Goal: Task Accomplishment & Management: Manage account settings

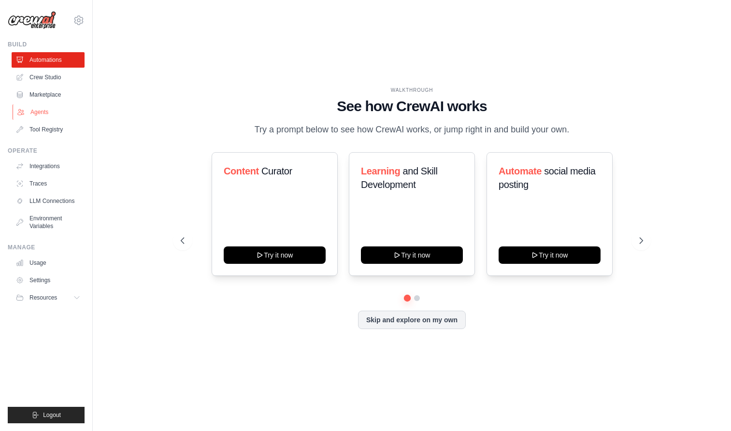
click at [43, 110] on link "Agents" at bounding box center [49, 111] width 73 height 15
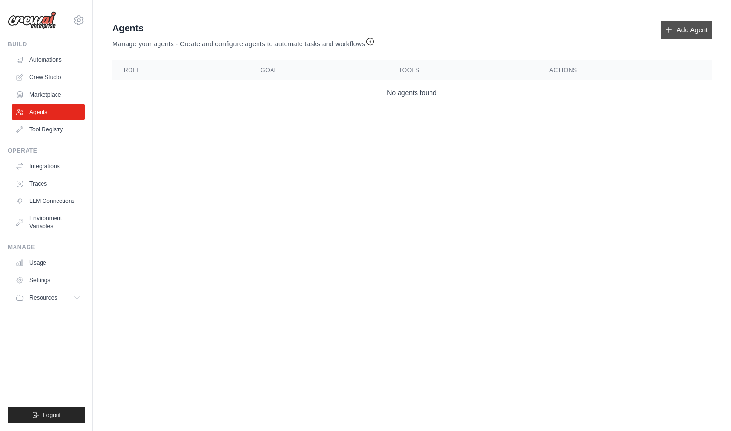
click at [688, 31] on link "Add Agent" at bounding box center [686, 29] width 51 height 17
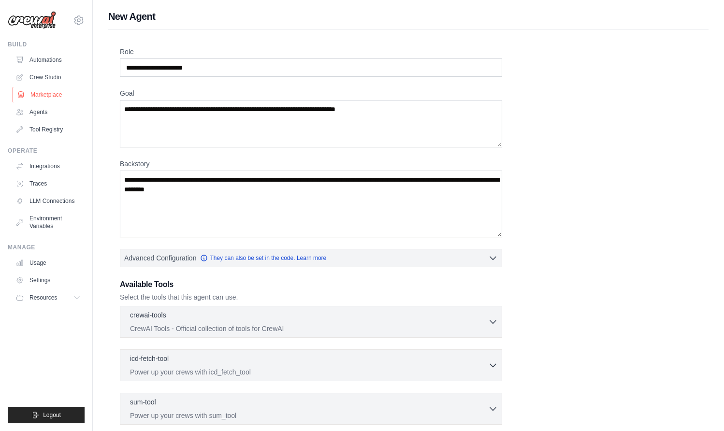
click at [53, 95] on link "Marketplace" at bounding box center [49, 94] width 73 height 15
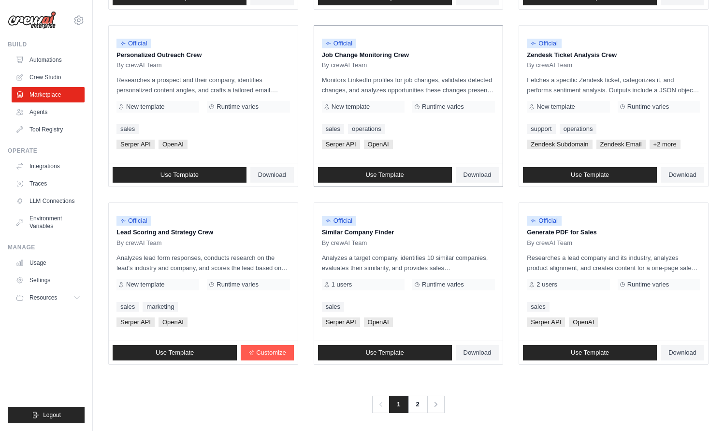
scroll to position [465, 0]
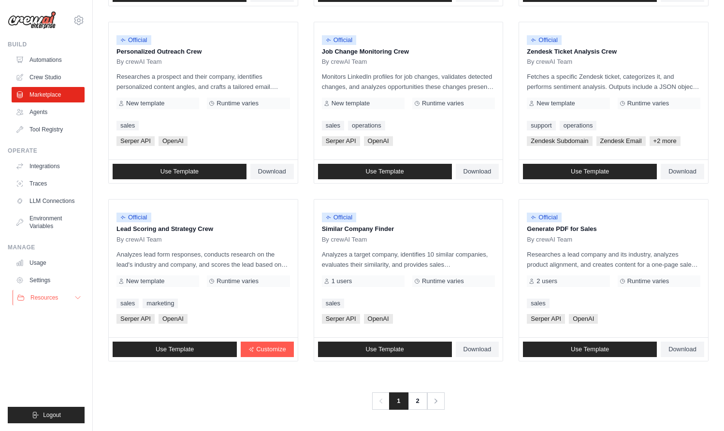
click at [57, 294] on span "Resources" at bounding box center [44, 298] width 28 height 8
click at [40, 127] on link "Tool Registry" at bounding box center [49, 129] width 73 height 15
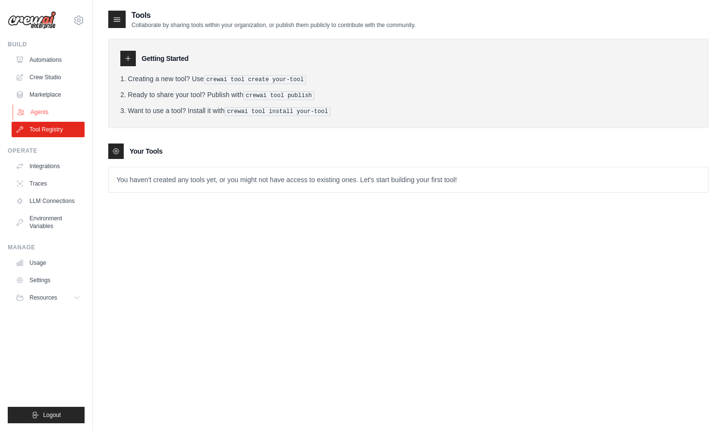
click at [45, 107] on link "Agents" at bounding box center [49, 111] width 73 height 15
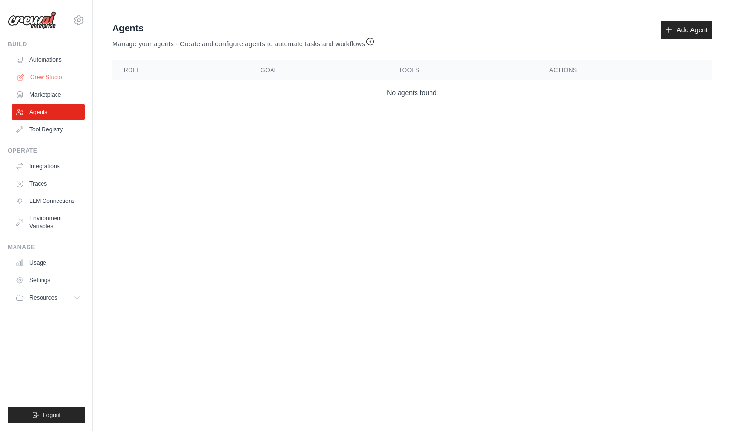
click at [45, 78] on link "Crew Studio" at bounding box center [49, 77] width 73 height 15
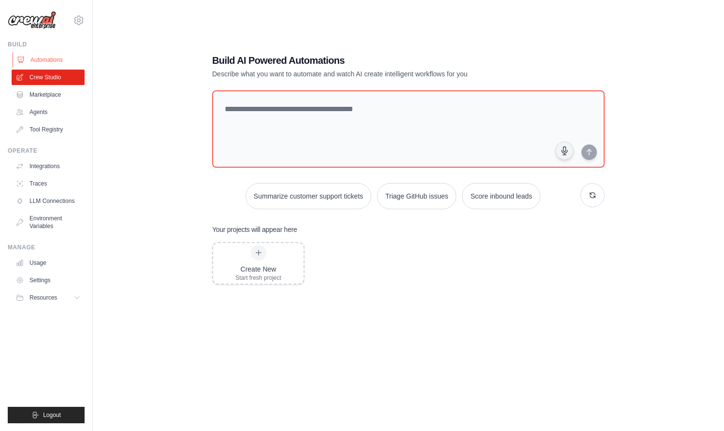
click at [43, 57] on link "Automations" at bounding box center [49, 59] width 73 height 15
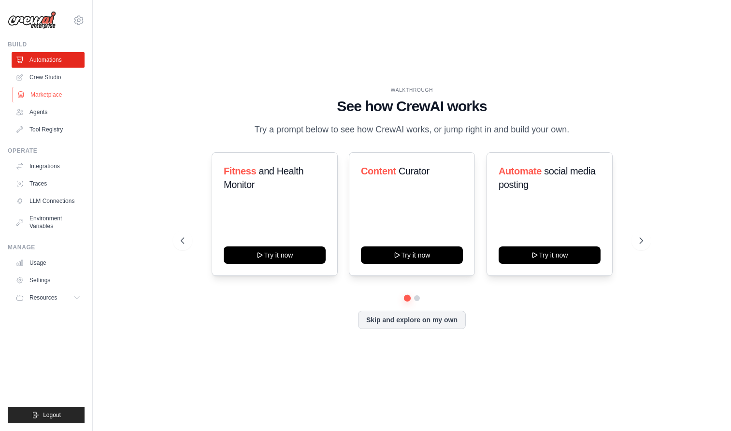
click at [43, 94] on link "Marketplace" at bounding box center [49, 94] width 73 height 15
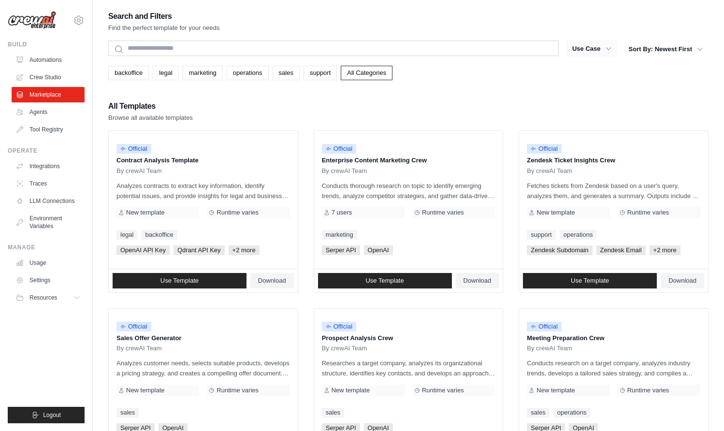
click at [609, 48] on icon "button" at bounding box center [609, 49] width 10 height 10
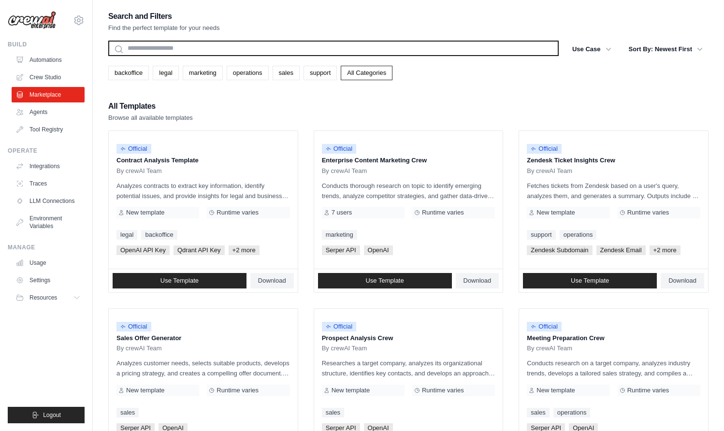
click at [457, 50] on input "text" at bounding box center [333, 48] width 450 height 15
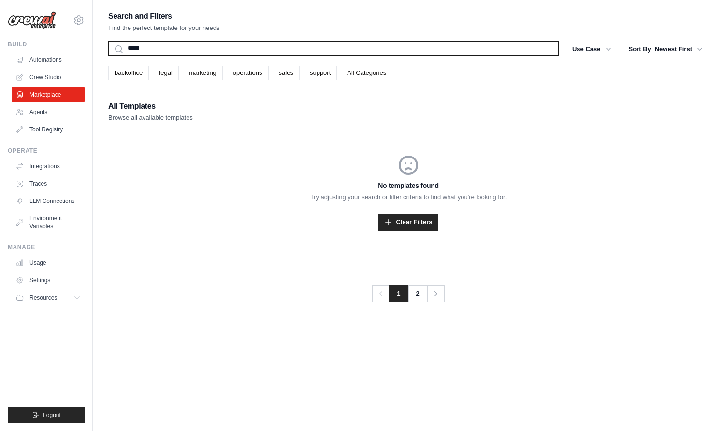
type input "*****"
click at [108, 56] on button "Search" at bounding box center [108, 56] width 0 height 0
drag, startPoint x: 169, startPoint y: 49, endPoint x: 90, endPoint y: 41, distance: 79.2
click at [90, 41] on div "info.gaaevents@gmail.com Settings Build Automations Crew Studio Resources" at bounding box center [362, 225] width 724 height 450
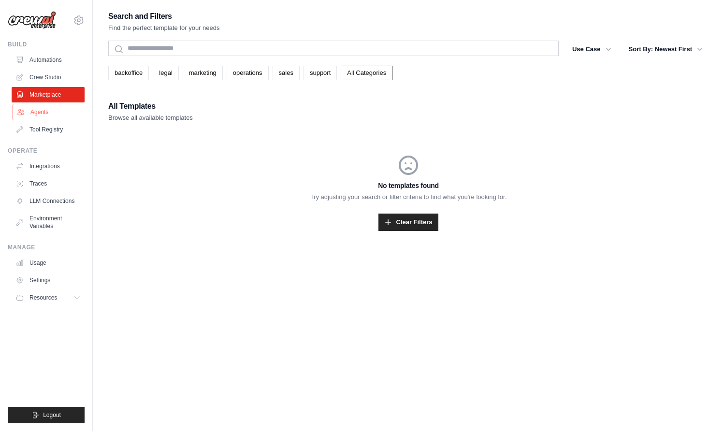
click at [46, 114] on link "Agents" at bounding box center [49, 111] width 73 height 15
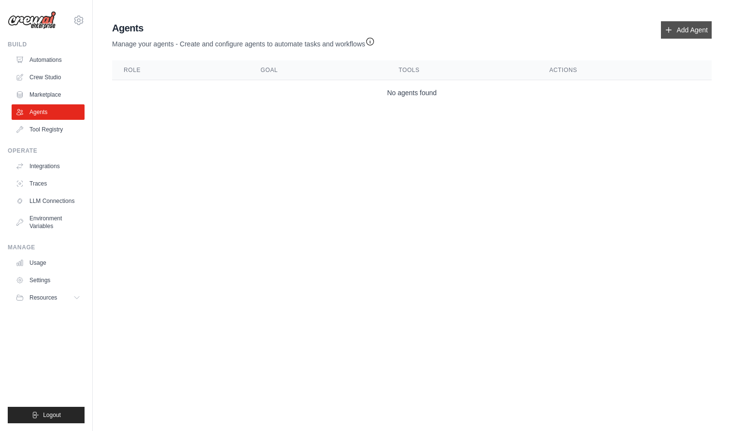
click at [674, 31] on link "Add Agent" at bounding box center [686, 29] width 51 height 17
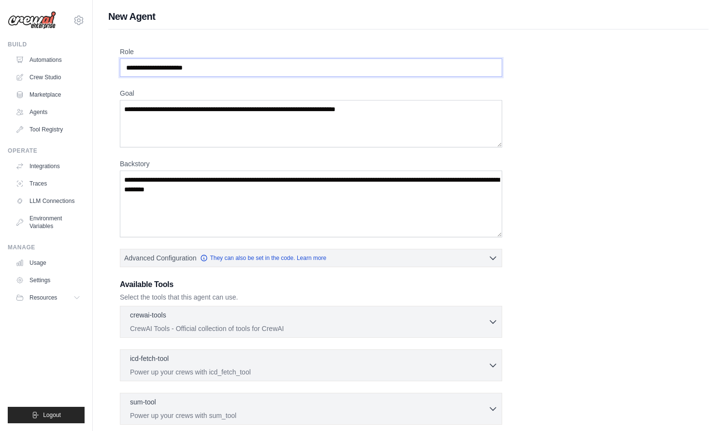
drag, startPoint x: 227, startPoint y: 69, endPoint x: 115, endPoint y: 64, distance: 112.7
click at [115, 64] on div "Role Goal Backstory Advanced Configuration They can also be set in the code. Le…" at bounding box center [408, 290] width 600 height 523
drag, startPoint x: 131, startPoint y: 65, endPoint x: 209, endPoint y: 70, distance: 78.5
click at [208, 70] on input "Role" at bounding box center [311, 67] width 382 height 18
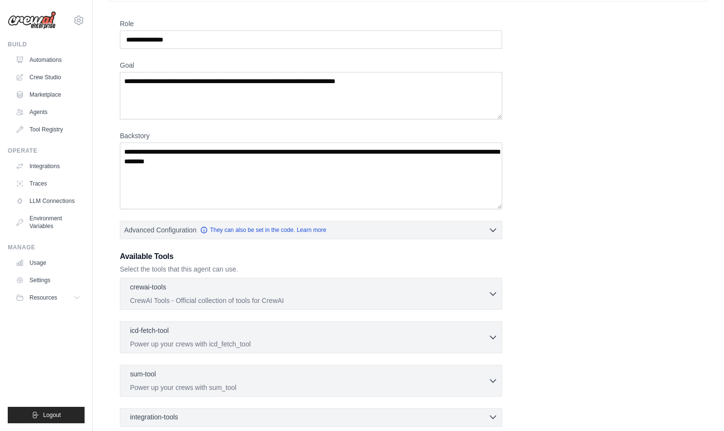
scroll to position [23, 0]
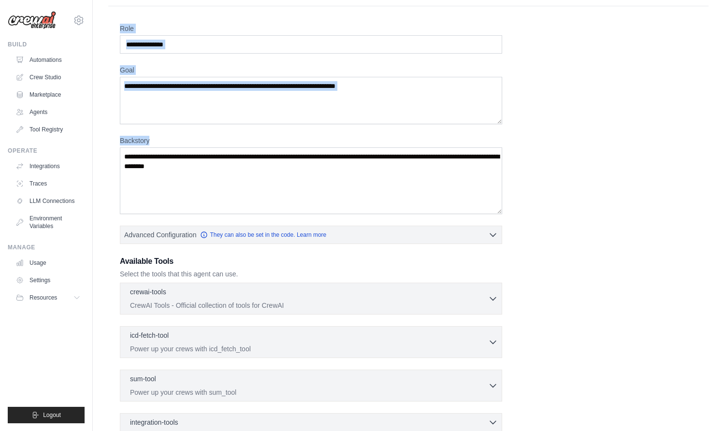
drag, startPoint x: 107, startPoint y: 21, endPoint x: 302, endPoint y: 202, distance: 265.7
click at [299, 203] on div "**********" at bounding box center [408, 257] width 631 height 543
copy div "Role Goal Backstory"
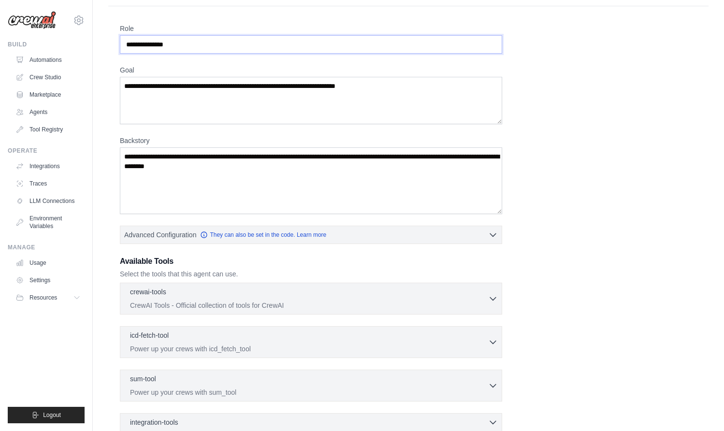
drag, startPoint x: 189, startPoint y: 44, endPoint x: 97, endPoint y: 44, distance: 91.8
click at [97, 44] on div "**********" at bounding box center [408, 257] width 631 height 543
paste input "********"
type input "**********"
drag, startPoint x: 397, startPoint y: 84, endPoint x: 125, endPoint y: 83, distance: 272.6
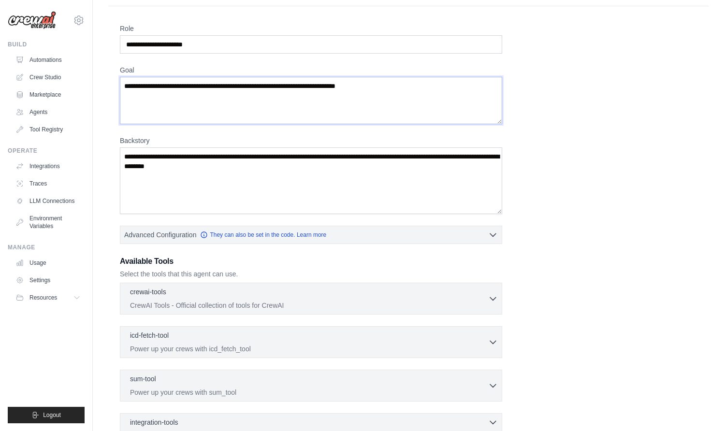
click at [125, 83] on textarea "Goal" at bounding box center [311, 100] width 382 height 47
paste textarea "**********"
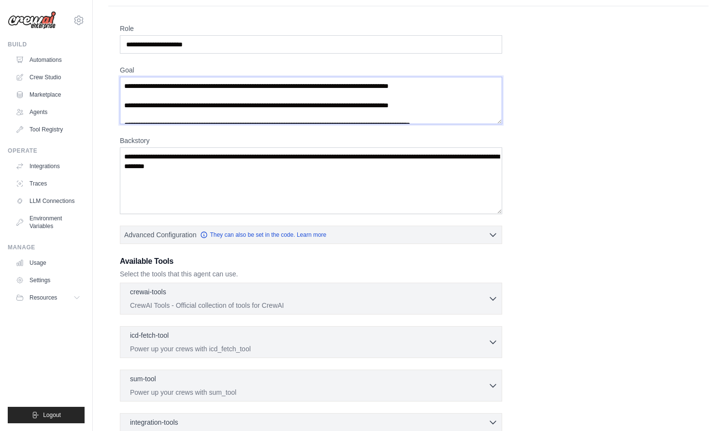
scroll to position [24, 0]
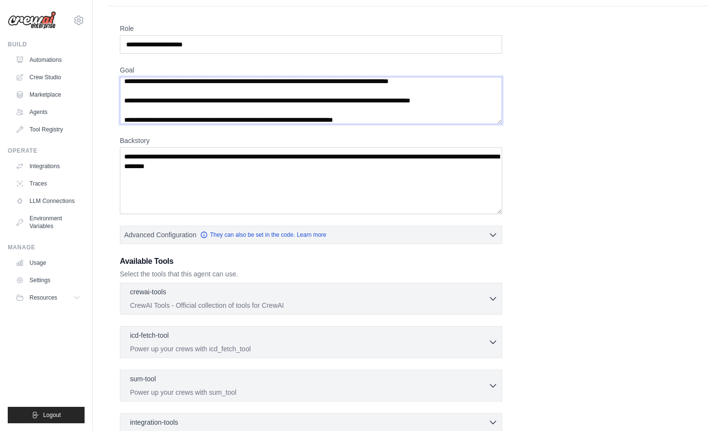
type textarea "**********"
click at [133, 152] on textarea "Backstory" at bounding box center [311, 180] width 382 height 67
paste textarea "**********"
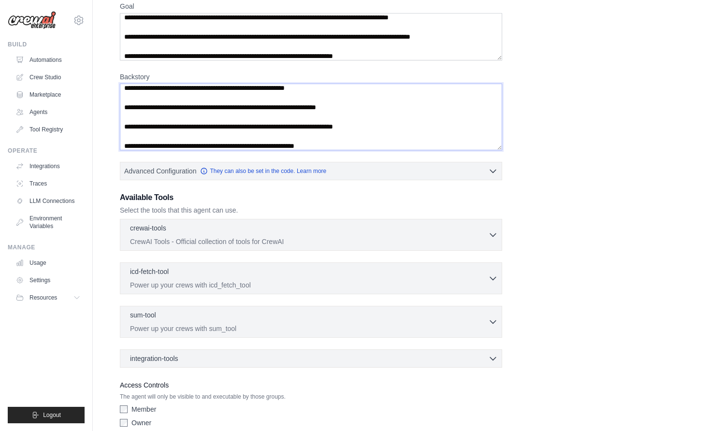
scroll to position [100, 0]
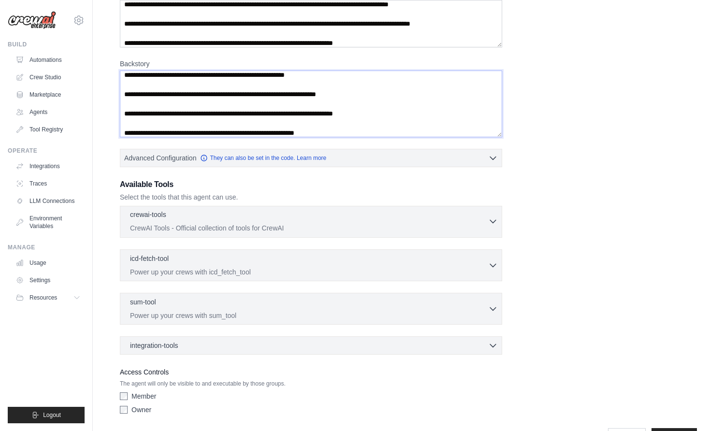
type textarea "**********"
click at [492, 221] on icon "button" at bounding box center [493, 222] width 10 height 10
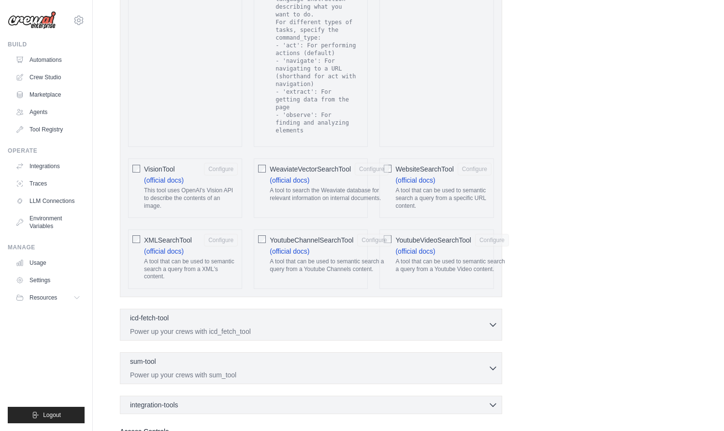
scroll to position [1987, 0]
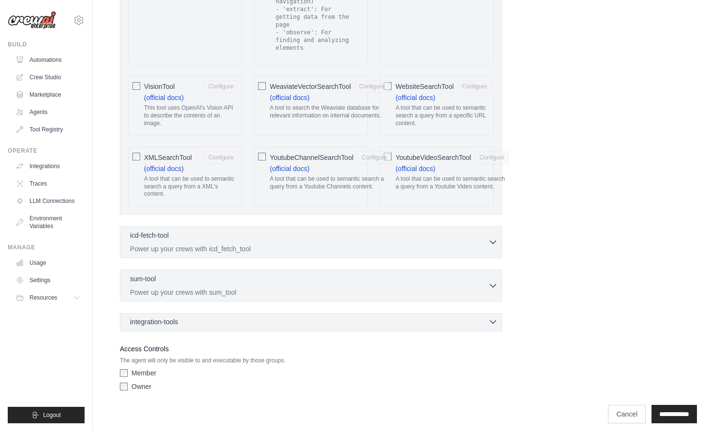
click at [483, 317] on div "integration-tools 0 selected" at bounding box center [314, 322] width 368 height 10
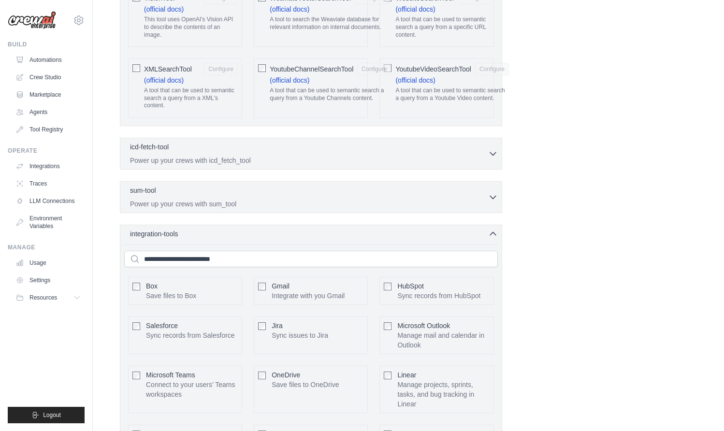
scroll to position [2067, 0]
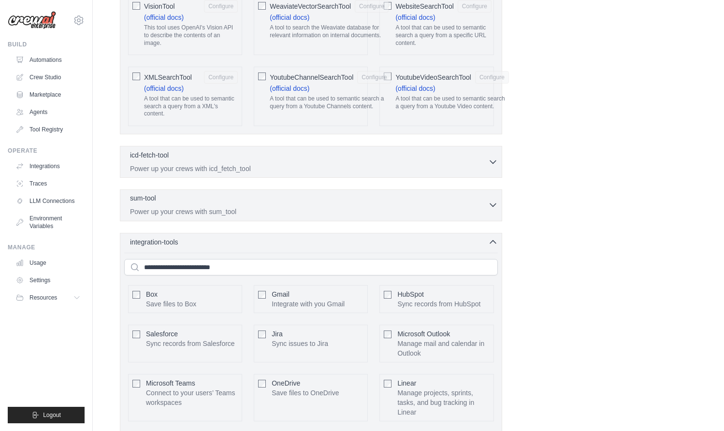
click at [330, 207] on p "Power up your crews with sum_tool" at bounding box center [309, 212] width 358 height 10
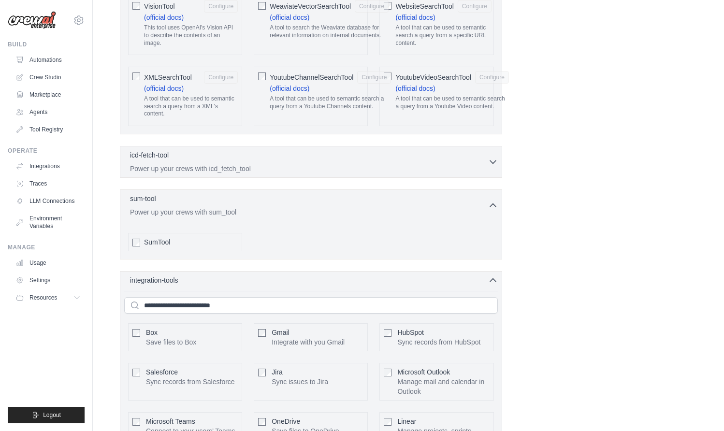
click at [370, 167] on div "icd-fetch-tool 0 selected Power up your crews with icd_fetch_tool IcdFetchTool" at bounding box center [311, 162] width 382 height 32
click at [383, 163] on p "Power up your crews with icd_fetch_tool" at bounding box center [309, 168] width 358 height 10
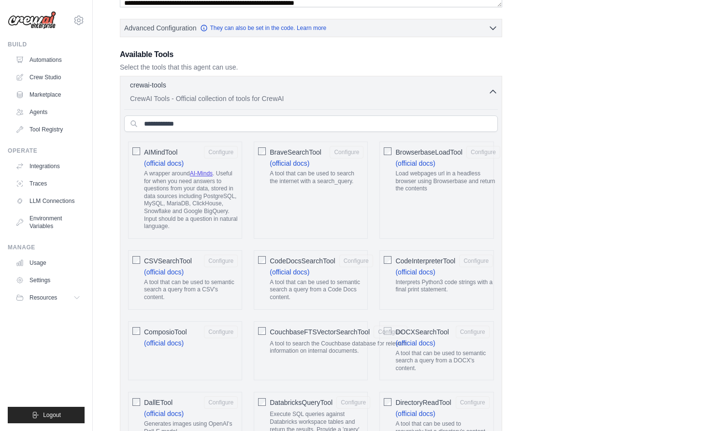
scroll to position [229, 0]
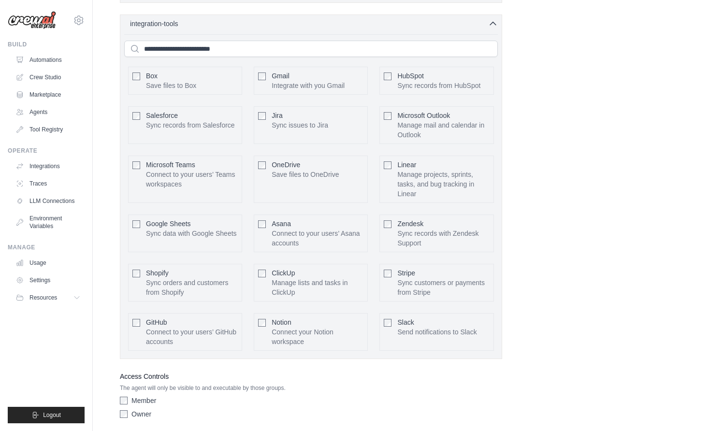
scroll to position [2389, 0]
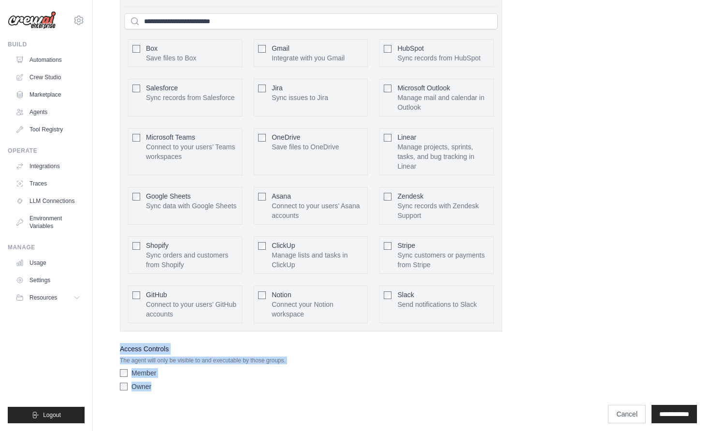
drag, startPoint x: 170, startPoint y: 386, endPoint x: 125, endPoint y: 348, distance: 59.0
copy div "Access Controls The agent will only be visible to and executable by those group…"
drag, startPoint x: 363, startPoint y: 391, endPoint x: 453, endPoint y: 390, distance: 90.4
click at [364, 395] on div "**********" at bounding box center [408, 409] width 577 height 28
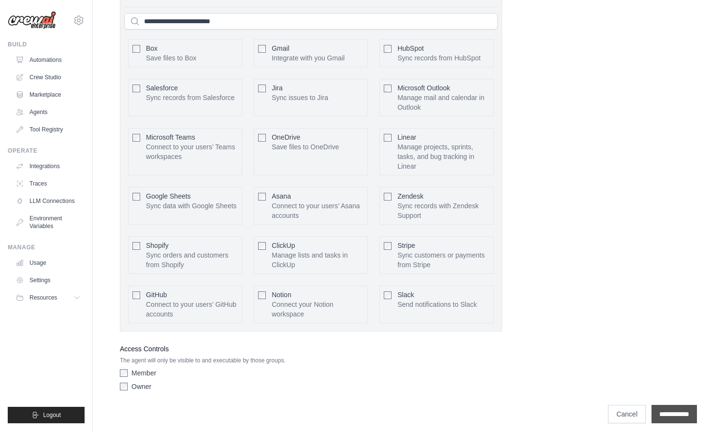
click at [662, 405] on input "**********" at bounding box center [674, 414] width 45 height 18
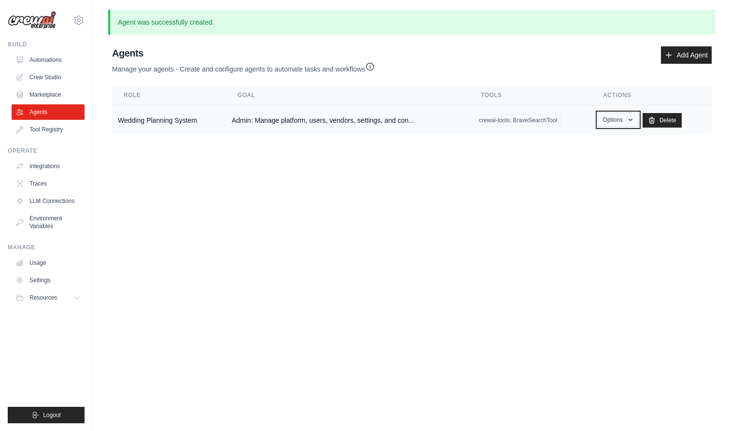
click at [618, 122] on button "Options" at bounding box center [618, 120] width 41 height 15
click at [587, 143] on link "Show" at bounding box center [604, 141] width 70 height 17
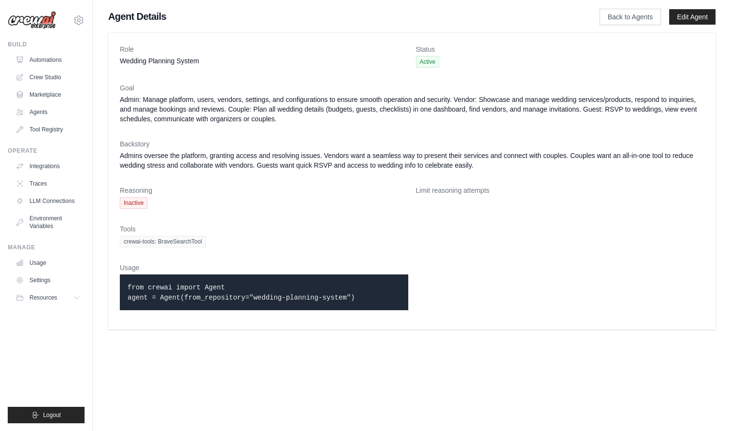
drag, startPoint x: 375, startPoint y: 298, endPoint x: 293, endPoint y: 297, distance: 82.2
click at [293, 297] on p "from crewai import Agent agent = Agent(from_repository="wedding-planning-system…" at bounding box center [264, 292] width 273 height 20
click at [41, 294] on span "Resources" at bounding box center [44, 298] width 28 height 8
click at [40, 276] on link "Settings" at bounding box center [49, 280] width 73 height 15
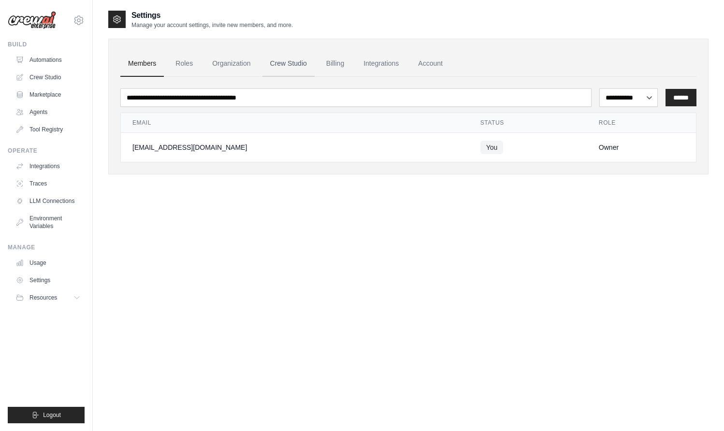
click at [277, 66] on link "Crew Studio" at bounding box center [288, 64] width 52 height 26
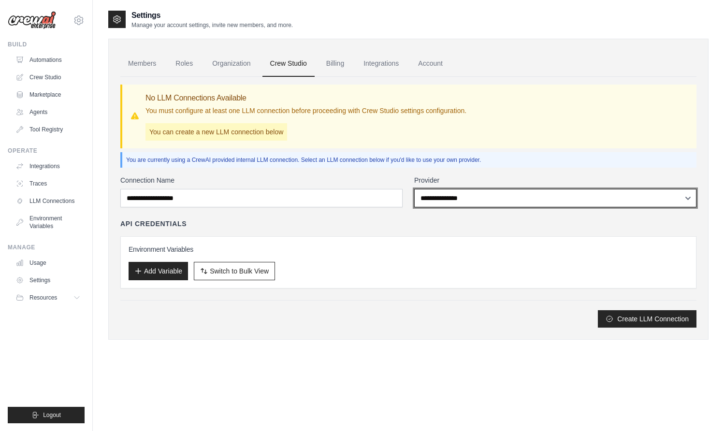
click at [481, 203] on select "**********" at bounding box center [555, 198] width 282 height 18
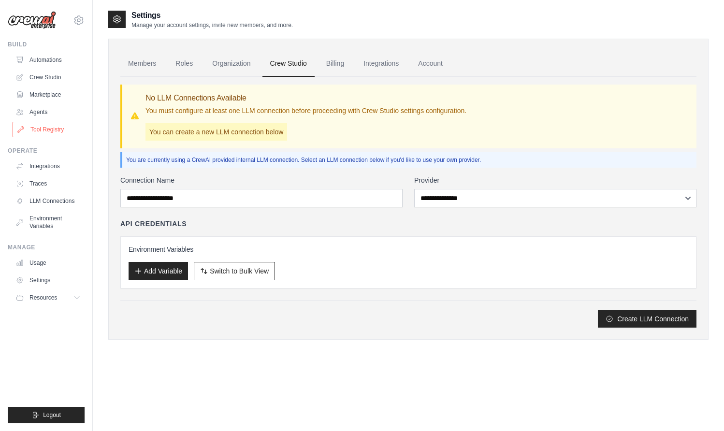
click at [48, 128] on link "Tool Registry" at bounding box center [49, 129] width 73 height 15
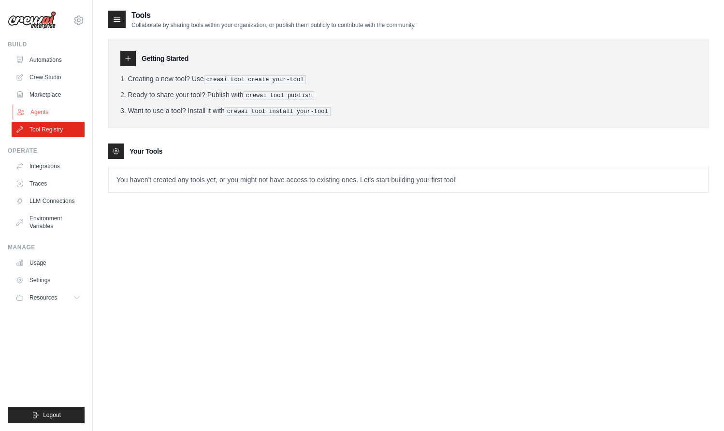
click at [43, 116] on link "Agents" at bounding box center [49, 111] width 73 height 15
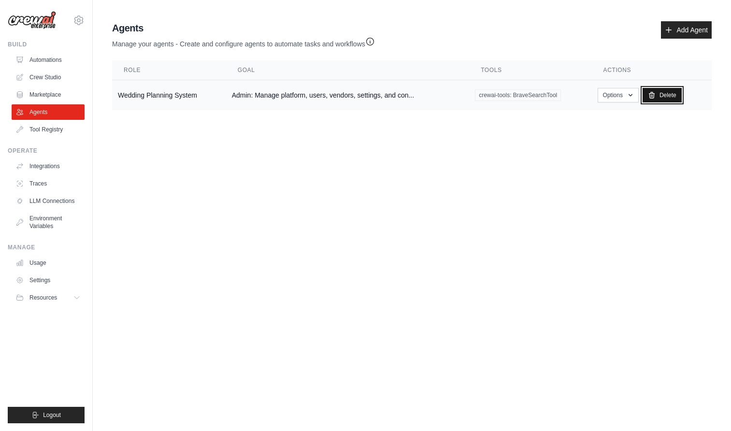
click at [679, 99] on link "Delete" at bounding box center [662, 95] width 39 height 15
